Goal: Task Accomplishment & Management: Complete application form

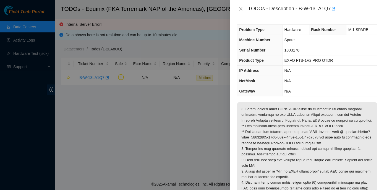
scroll to position [100, 0]
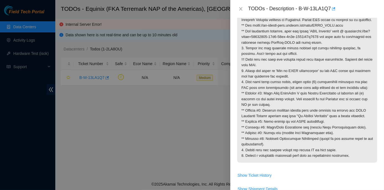
click at [151, 146] on div at bounding box center [192, 95] width 384 height 190
drag, startPoint x: 299, startPoint y: 7, endPoint x: 331, endPoint y: 8, distance: 31.8
click at [331, 8] on div "TODOs - Description - B-W-13LA1Q7" at bounding box center [312, 8] width 129 height 9
copy div "B-W-13LA1Q7"
drag, startPoint x: 303, startPoint y: 165, endPoint x: 351, endPoint y: 164, distance: 47.6
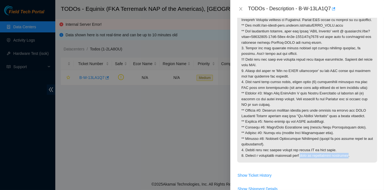
click at [351, 162] on p at bounding box center [307, 82] width 140 height 161
copy p "step is successfully completed"
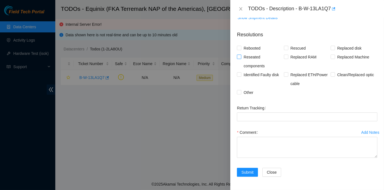
scroll to position [281, 0]
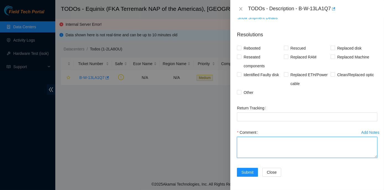
click at [247, 144] on textarea "Comment" at bounding box center [307, 147] width 140 height 21
paste textarea "step is successfully completed"
click at [241, 140] on textarea "step is successfully completed" at bounding box center [307, 147] width 140 height 21
click at [253, 141] on textarea "All step is successfully completed" at bounding box center [307, 147] width 140 height 21
click at [258, 141] on textarea "All steps is successfully completed" at bounding box center [307, 147] width 140 height 21
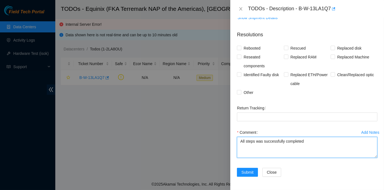
click at [308, 138] on textarea "All steps was successfully completed" at bounding box center [307, 147] width 140 height 21
click at [310, 142] on textarea "All steps were successfully completed" at bounding box center [307, 147] width 140 height 21
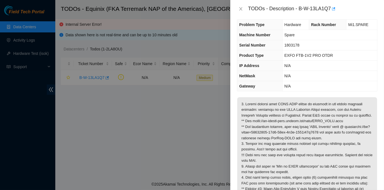
scroll to position [0, 0]
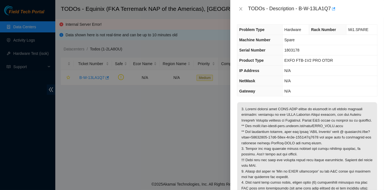
type textarea "All steps were successfully completed. Email sent."
drag, startPoint x: 299, startPoint y: 8, endPoint x: 332, endPoint y: 9, distance: 32.4
click at [332, 9] on div "TODOs - Description - B-W-13LA1Q7" at bounding box center [312, 8] width 129 height 9
copy div "B-W-13LA1Q7"
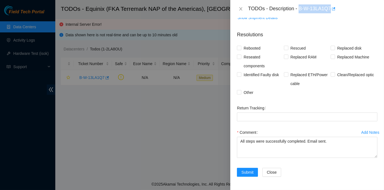
scroll to position [281, 0]
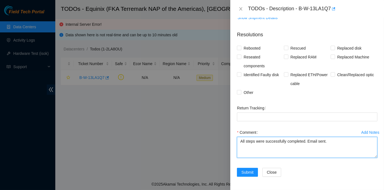
drag, startPoint x: 241, startPoint y: 141, endPoint x: 306, endPoint y: 142, distance: 65.3
click at [306, 142] on textarea "All steps were successfully completed. Email sent." at bounding box center [307, 147] width 140 height 21
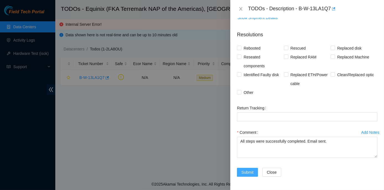
click at [248, 171] on span "Submit" at bounding box center [247, 172] width 12 height 6
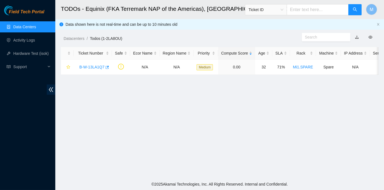
scroll to position [136, 0]
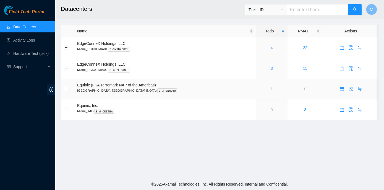
click at [271, 88] on link "1" at bounding box center [272, 89] width 2 height 4
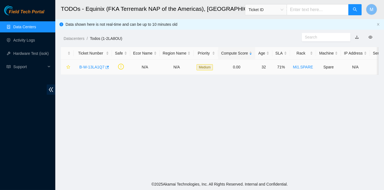
click at [87, 66] on link "B-W-13LA1Q7" at bounding box center [91, 67] width 25 height 4
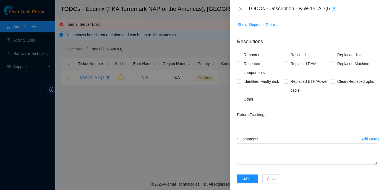
scroll to position [118, 0]
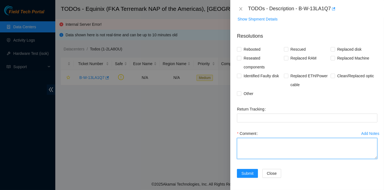
click at [251, 139] on textarea "Comment" at bounding box center [307, 148] width 140 height 21
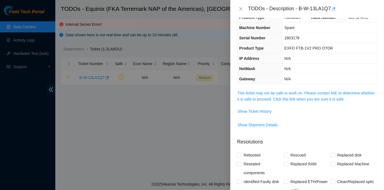
scroll to position [0, 0]
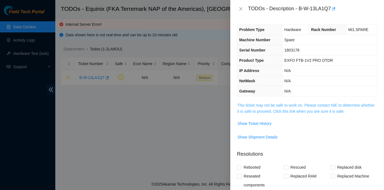
click at [289, 105] on link "This ticket may not be safe to work on. Please contact NIE to determine whether…" at bounding box center [305, 108] width 137 height 11
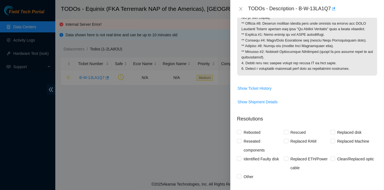
scroll to position [176, 0]
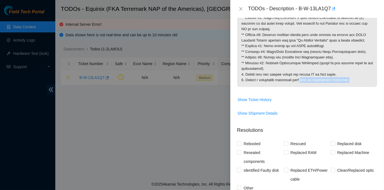
drag, startPoint x: 304, startPoint y: 91, endPoint x: 351, endPoint y: 90, distance: 47.8
click at [351, 87] on p at bounding box center [307, 6] width 140 height 161
copy p "step is successfully completed."
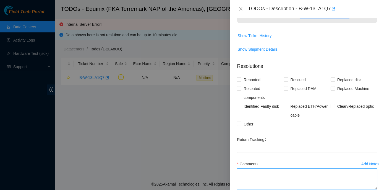
scroll to position [281, 0]
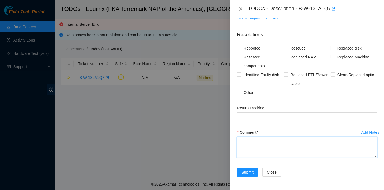
click at [250, 147] on textarea "Comment" at bounding box center [307, 147] width 140 height 21
paste textarea "step is successfully completed."
click at [241, 142] on textarea "step is successfully completed." at bounding box center [307, 147] width 140 height 21
click at [253, 140] on textarea "All step is successfully completed." at bounding box center [307, 147] width 140 height 21
click at [255, 142] on textarea "All steps is successfully completed." at bounding box center [307, 147] width 140 height 21
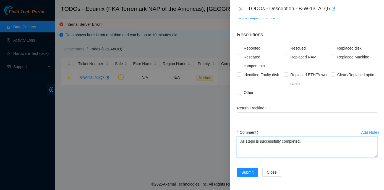
click at [258, 142] on textarea "All steps is successfully completed." at bounding box center [307, 147] width 140 height 21
click at [319, 142] on textarea "All steps were successfully completed." at bounding box center [307, 147] width 140 height 21
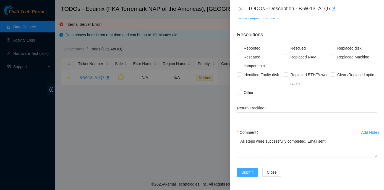
click at [247, 172] on span "Submit" at bounding box center [247, 172] width 12 height 6
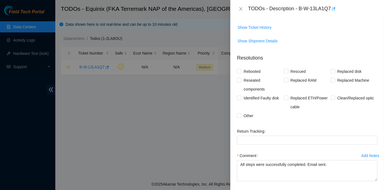
scroll to position [181, 0]
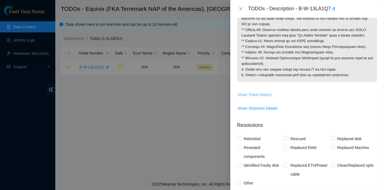
click at [257, 98] on span "Show Ticket History" at bounding box center [255, 95] width 34 height 6
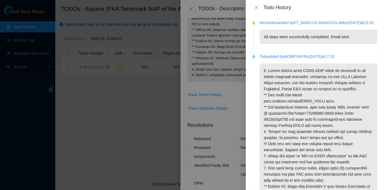
type textarea "step is successfully completed."
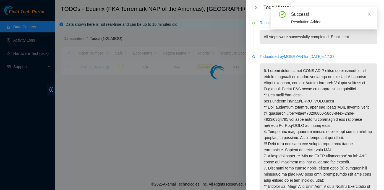
scroll to position [136, 0]
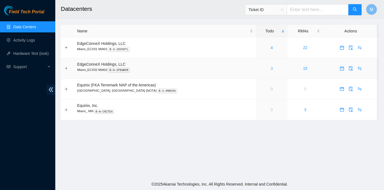
click at [271, 68] on link "3" at bounding box center [272, 68] width 2 height 4
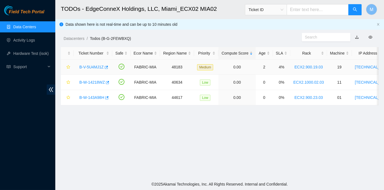
click at [95, 67] on link "B-V-5U4MJ1Z" at bounding box center [91, 67] width 24 height 4
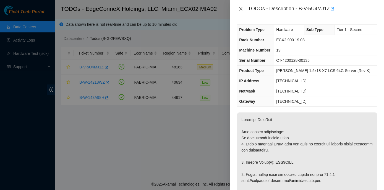
click at [241, 9] on icon "close" at bounding box center [241, 9] width 4 height 4
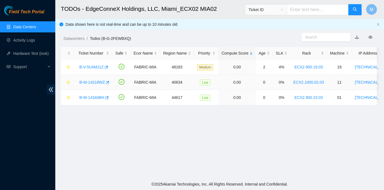
click at [93, 81] on link "B-W-14218WZ" at bounding box center [91, 82] width 25 height 4
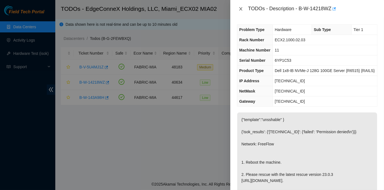
click at [242, 7] on icon "close" at bounding box center [240, 8] width 3 height 3
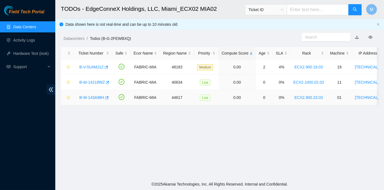
click at [96, 95] on link "B-W-143A98H" at bounding box center [91, 97] width 25 height 4
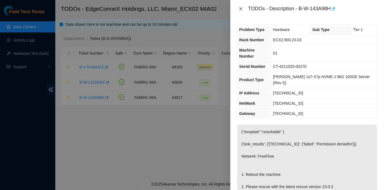
click at [240, 9] on icon "close" at bounding box center [241, 9] width 4 height 4
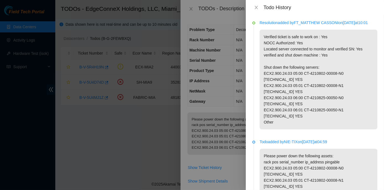
scroll to position [100, 0]
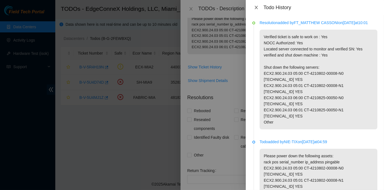
click at [256, 7] on icon "close" at bounding box center [256, 7] width 4 height 4
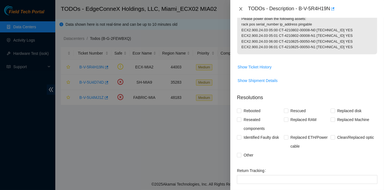
click at [242, 9] on icon "close" at bounding box center [241, 9] width 4 height 4
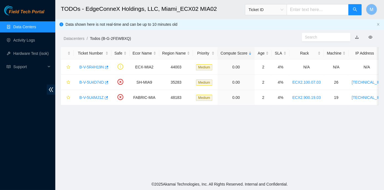
scroll to position [119, 0]
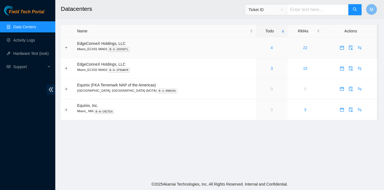
click at [259, 46] on div "4" at bounding box center [272, 48] width 26 height 6
